Goal: Task Accomplishment & Management: Use online tool/utility

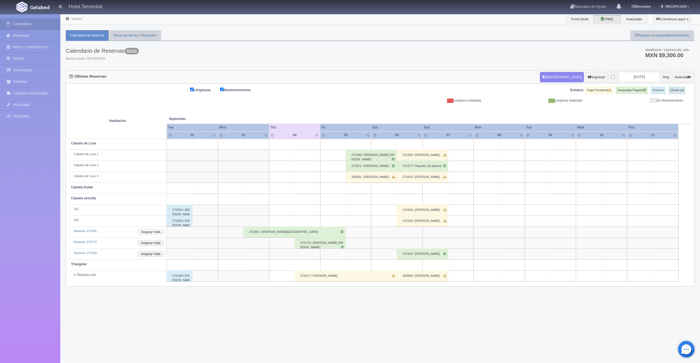
click at [157, 234] on button "Asignar Hab." at bounding box center [151, 232] width 27 height 6
click at [251, 318] on div "Tablero Front Desk PMS Avanzado ¡Comienza aquí! Habitaciones y Reservas Limpiez…" at bounding box center [380, 188] width 640 height 349
click at [673, 75] on button "Avanzar" at bounding box center [683, 77] width 21 height 10
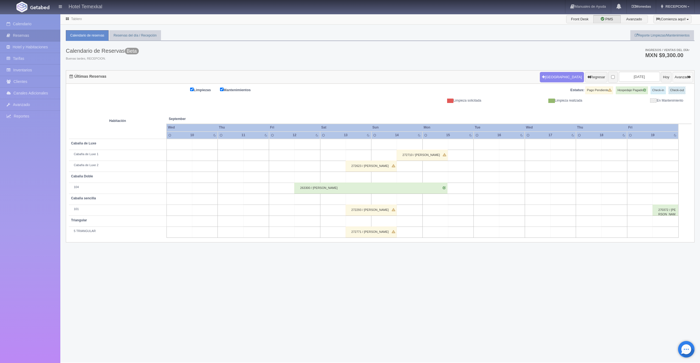
click at [673, 75] on button "Avanzar" at bounding box center [683, 77] width 21 height 10
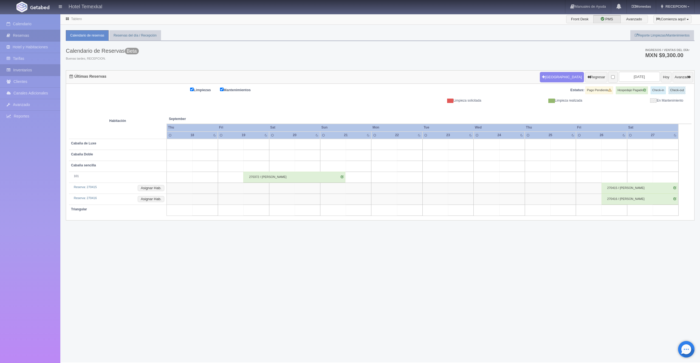
click at [22, 66] on link "Inventarios" at bounding box center [30, 69] width 60 height 11
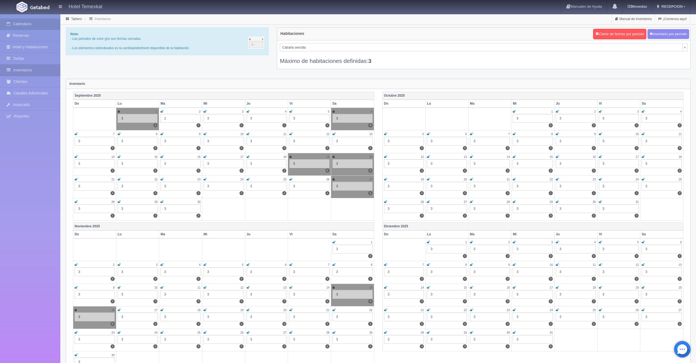
click at [20, 25] on link "Calendario" at bounding box center [30, 23] width 60 height 11
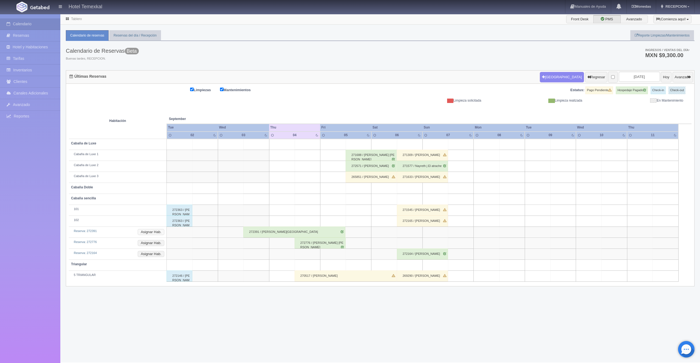
click at [147, 233] on button "Asignar Hab." at bounding box center [151, 232] width 27 height 6
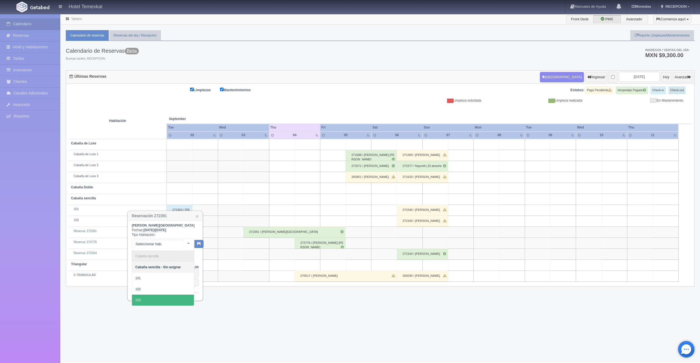
click at [151, 297] on span "103" at bounding box center [163, 299] width 62 height 11
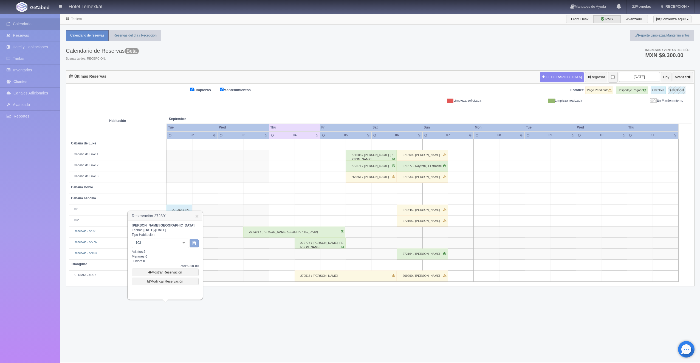
click at [196, 243] on icon "button" at bounding box center [195, 243] width 4 height 4
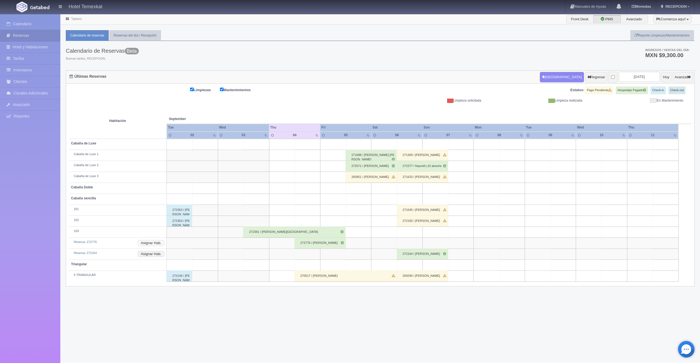
click at [160, 241] on button "Asignar Hab." at bounding box center [151, 243] width 27 height 6
click at [176, 262] on div "Cabaña sencilla - Sin asignar No elements found. Consider changing the search q…" at bounding box center [161, 256] width 58 height 15
